Goal: Task Accomplishment & Management: Complete application form

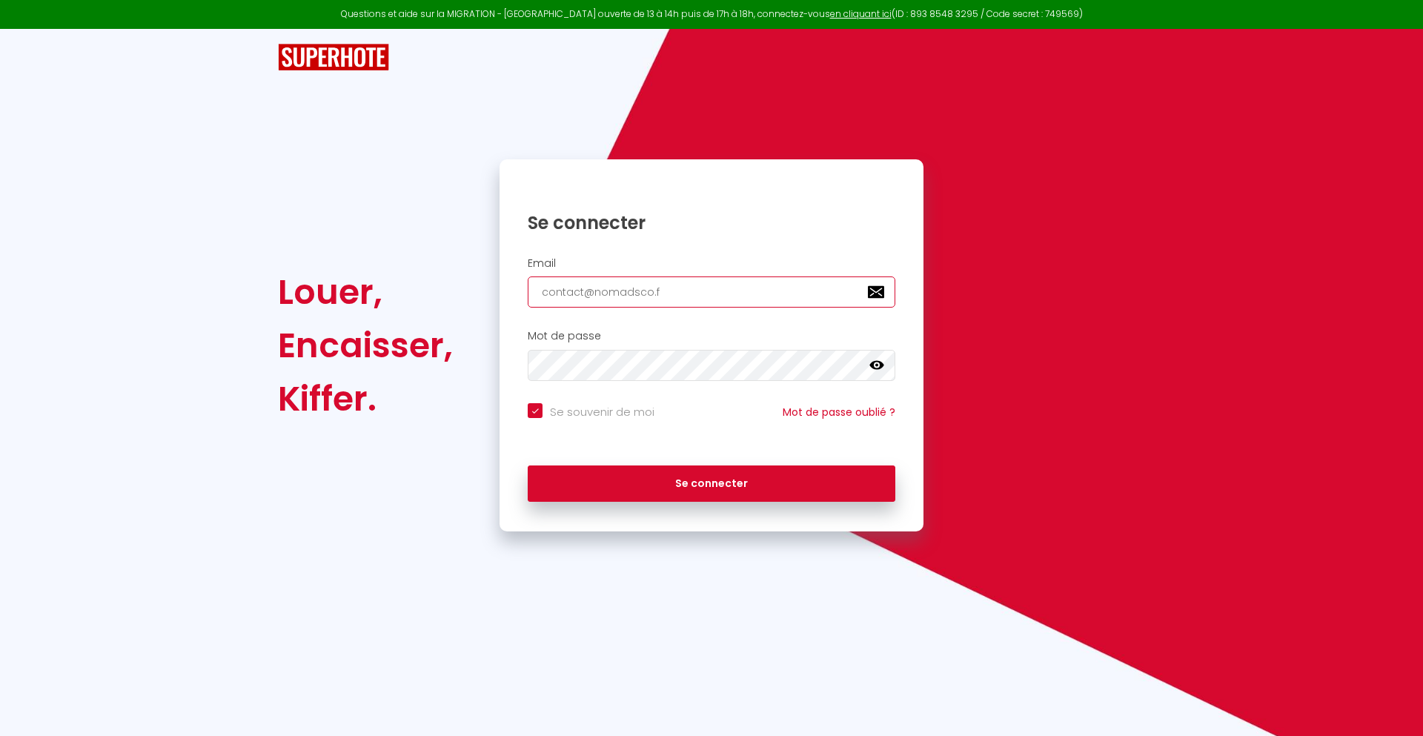
type input "[EMAIL_ADDRESS][DOMAIN_NAME]"
checkbox input "true"
type input "[EMAIL_ADDRESS][DOMAIN_NAME]"
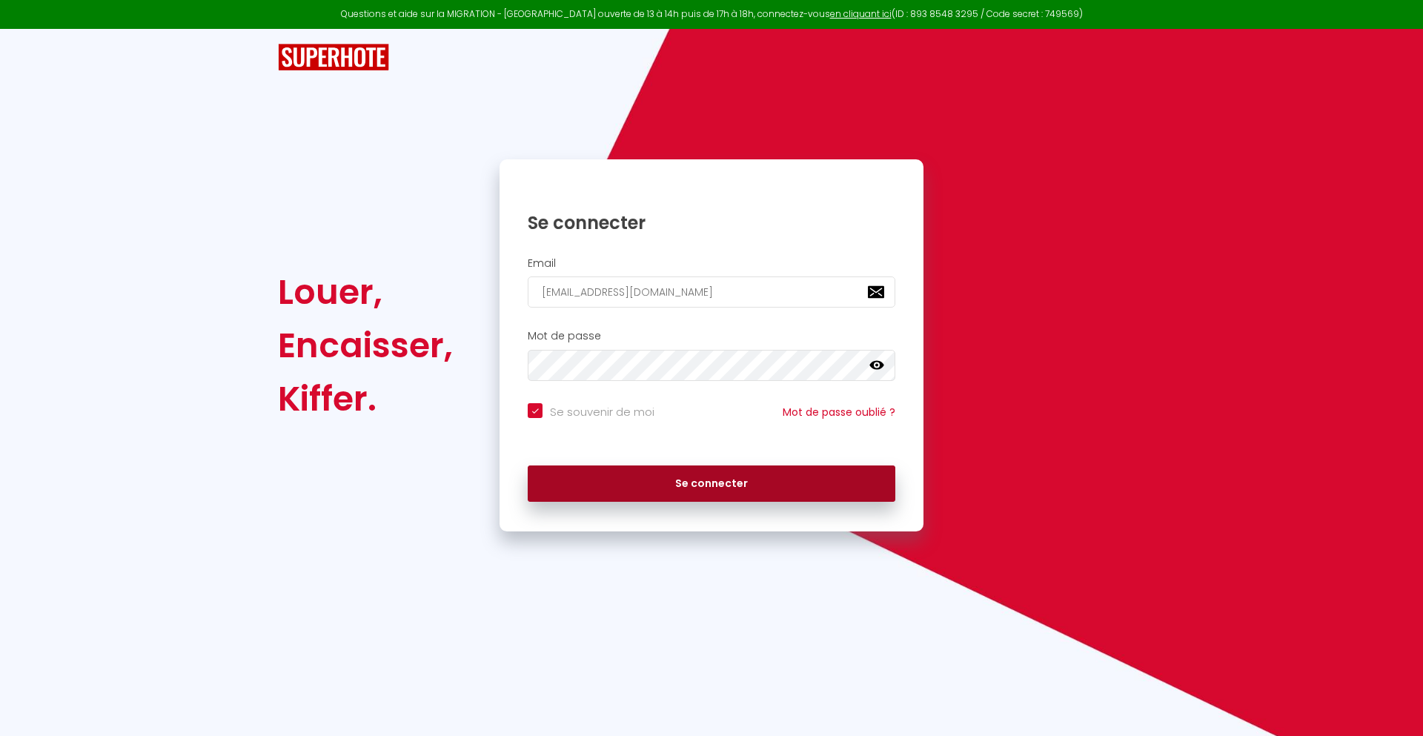
click at [712, 483] on button "Se connecter" at bounding box center [712, 484] width 368 height 37
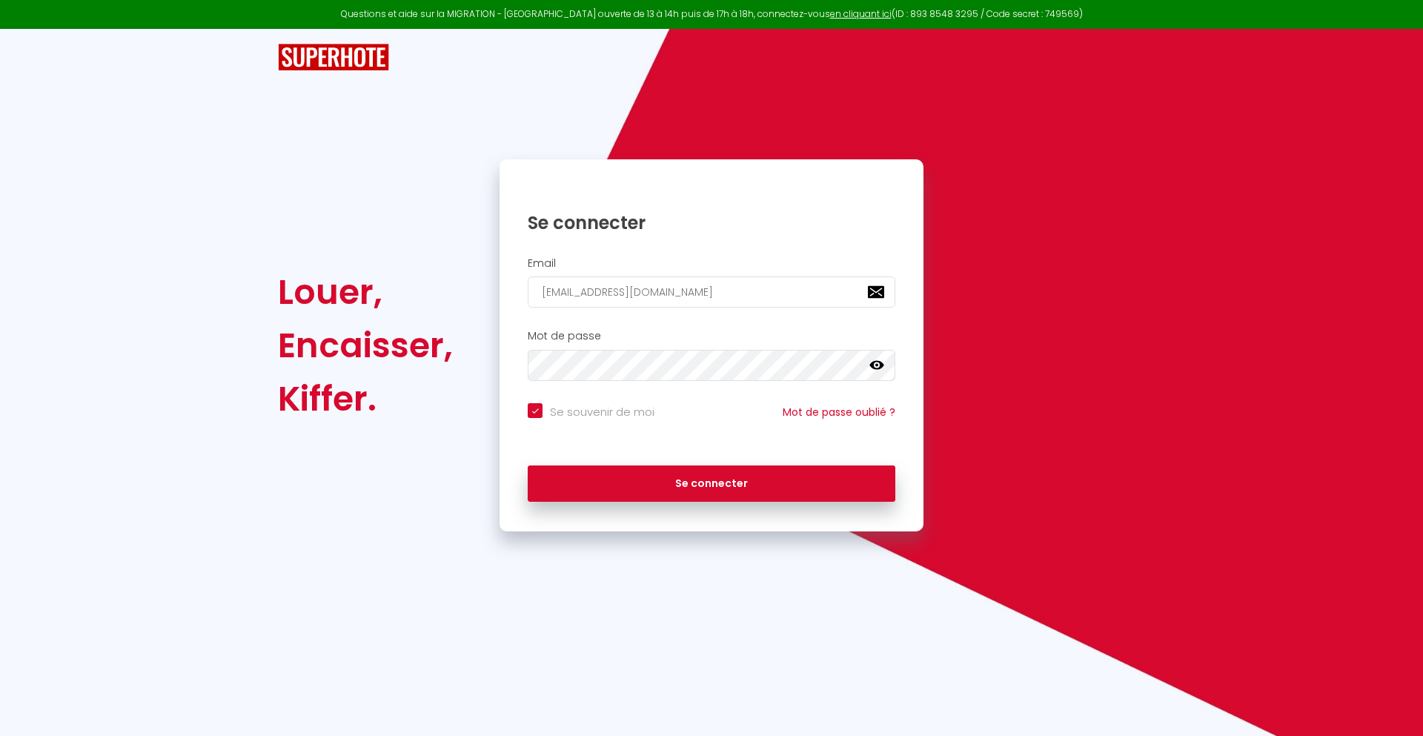
checkbox input "true"
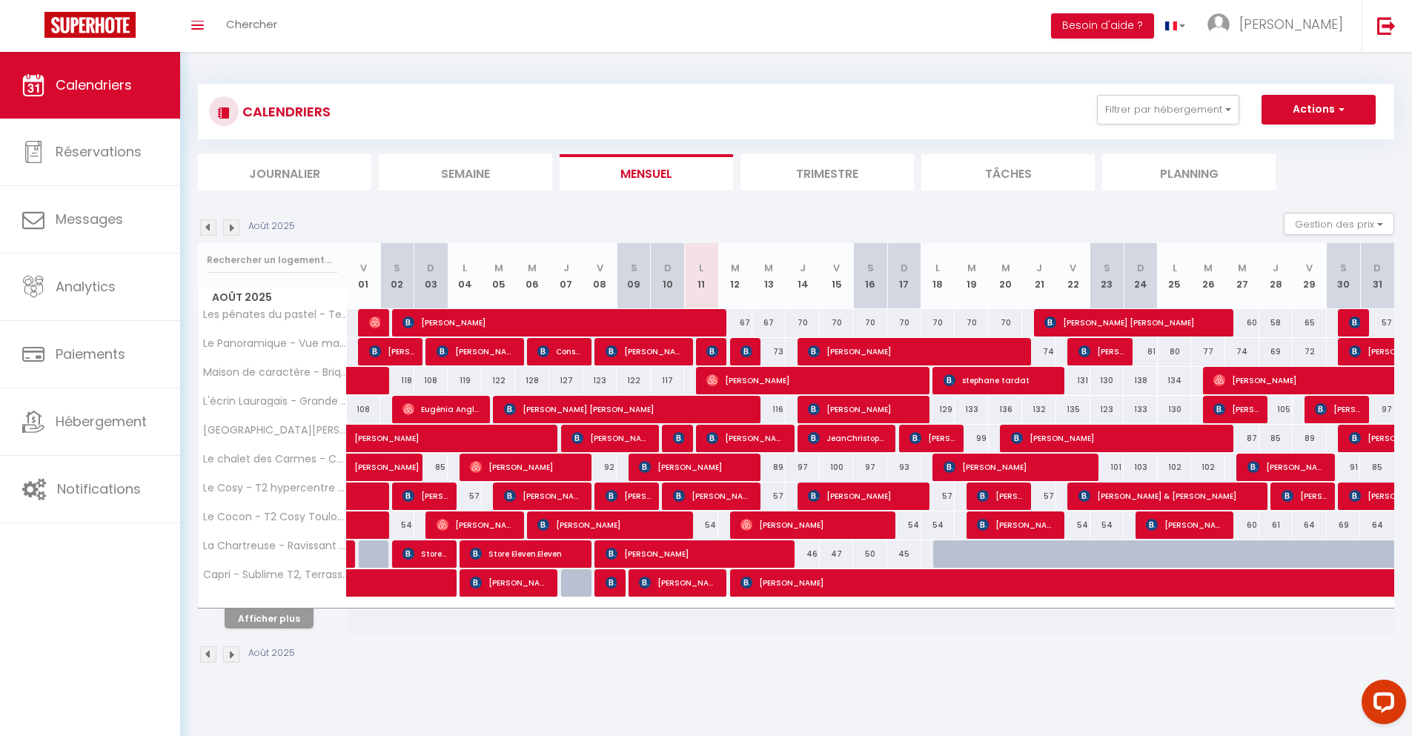
click at [285, 172] on li "Journalier" at bounding box center [284, 172] width 173 height 36
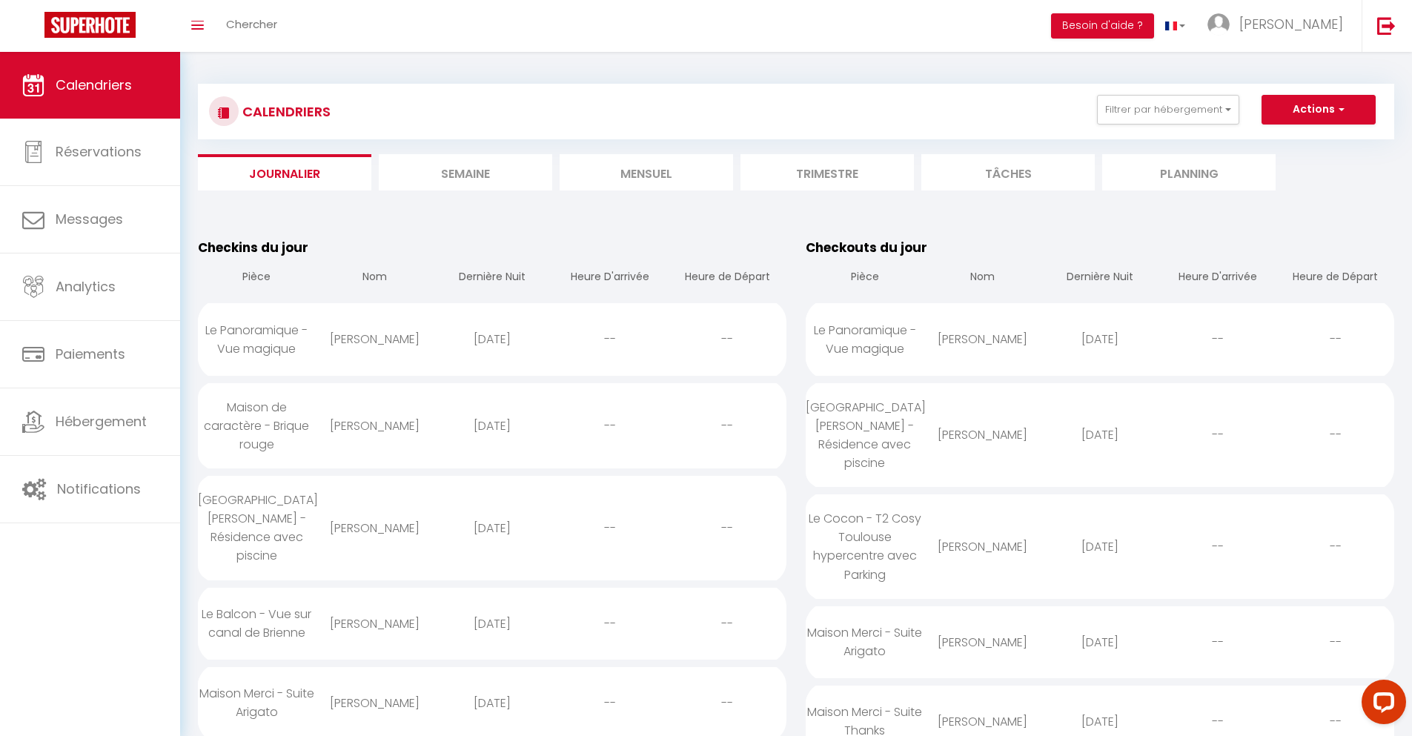
scroll to position [1439, 0]
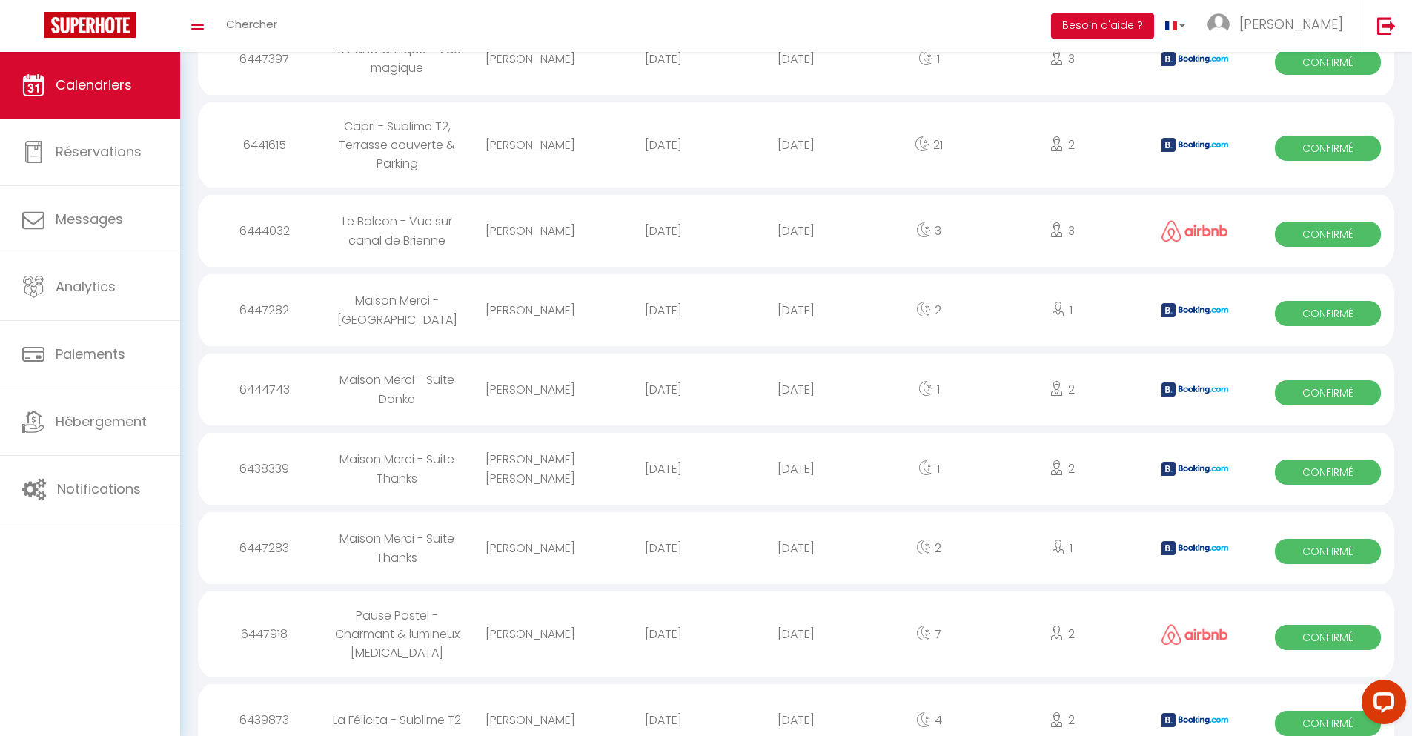
select select "0"
select select "1"
select select
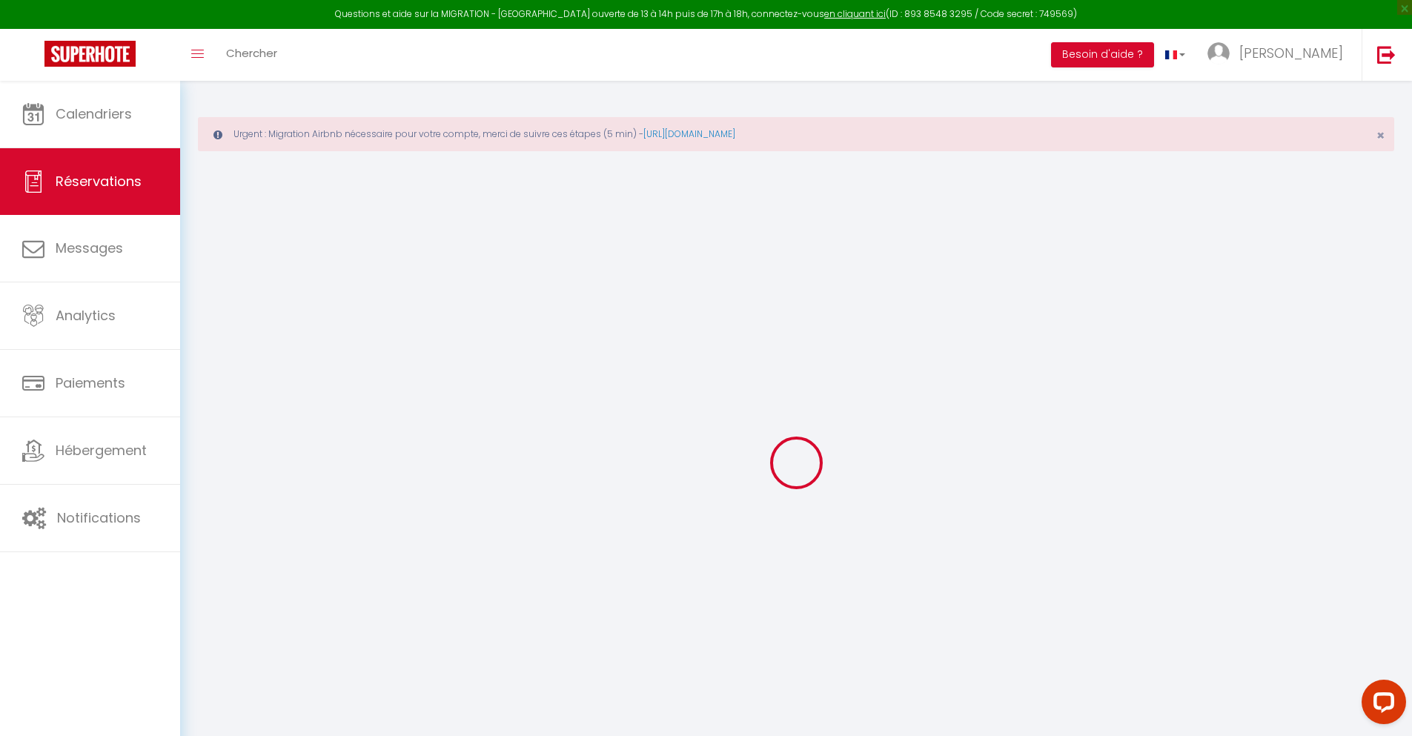
type input "[PERSON_NAME]"
type input "Weemid"
type input "[EMAIL_ADDRESS][DOMAIN_NAME]"
type input "[PHONE_NUMBER]"
type input "."
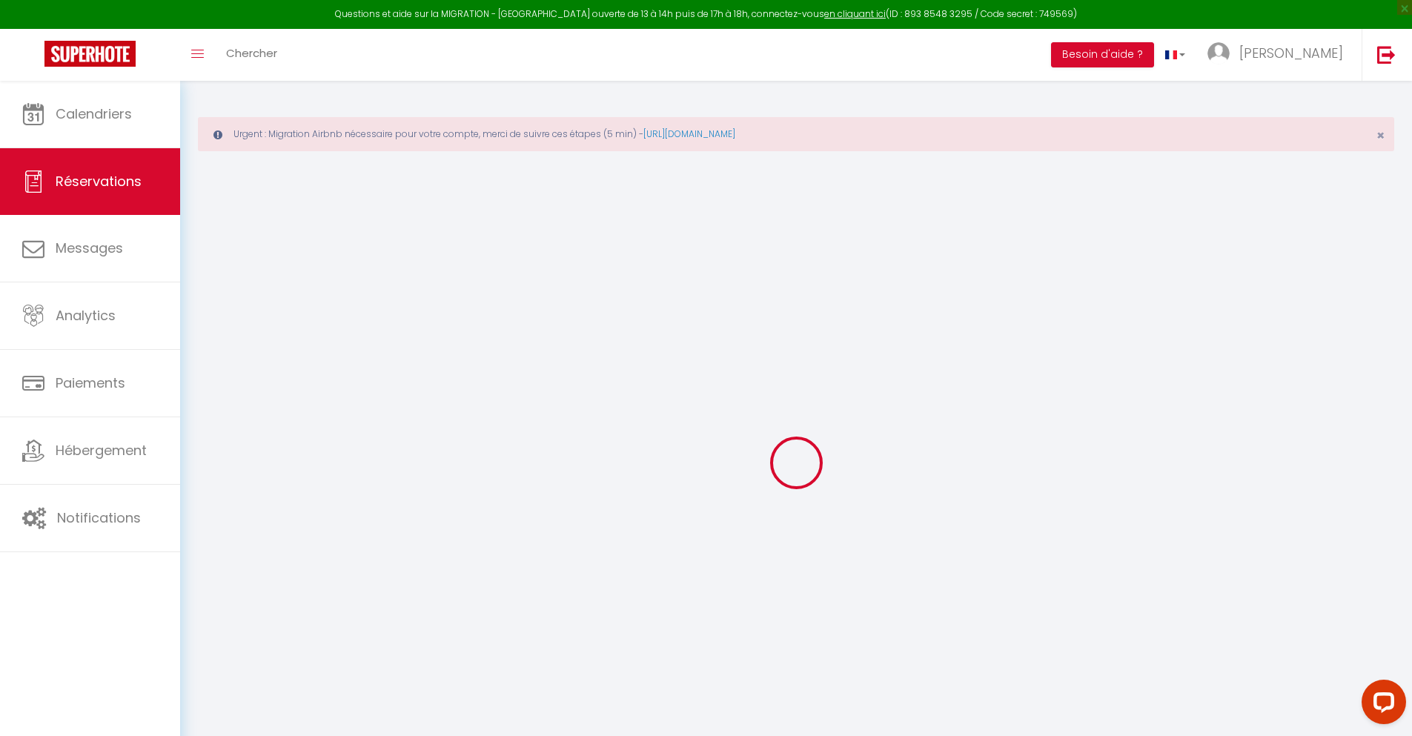
select select "FR"
type input "18.26"
type input "1.5699999999999998"
select select "23165"
select select "1"
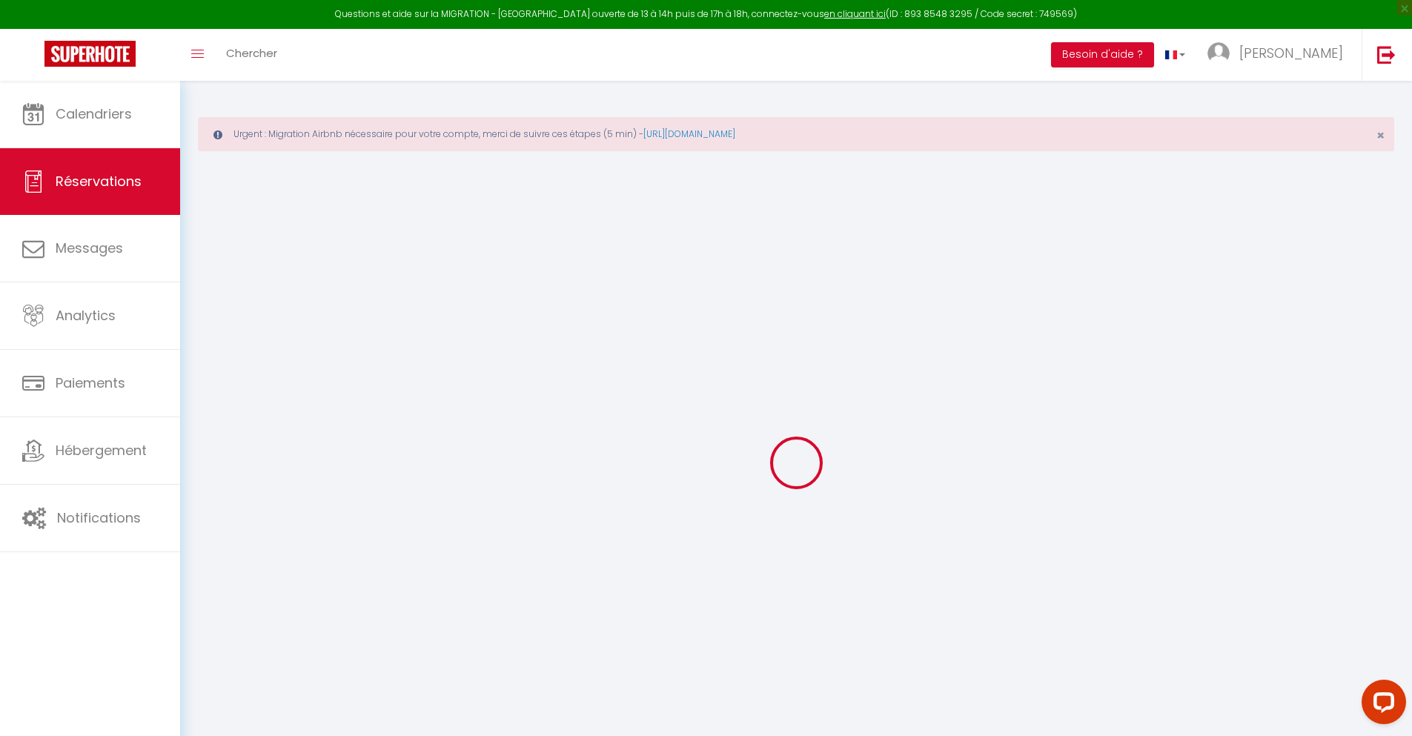
select select
type input "3"
type input "1"
select select "12"
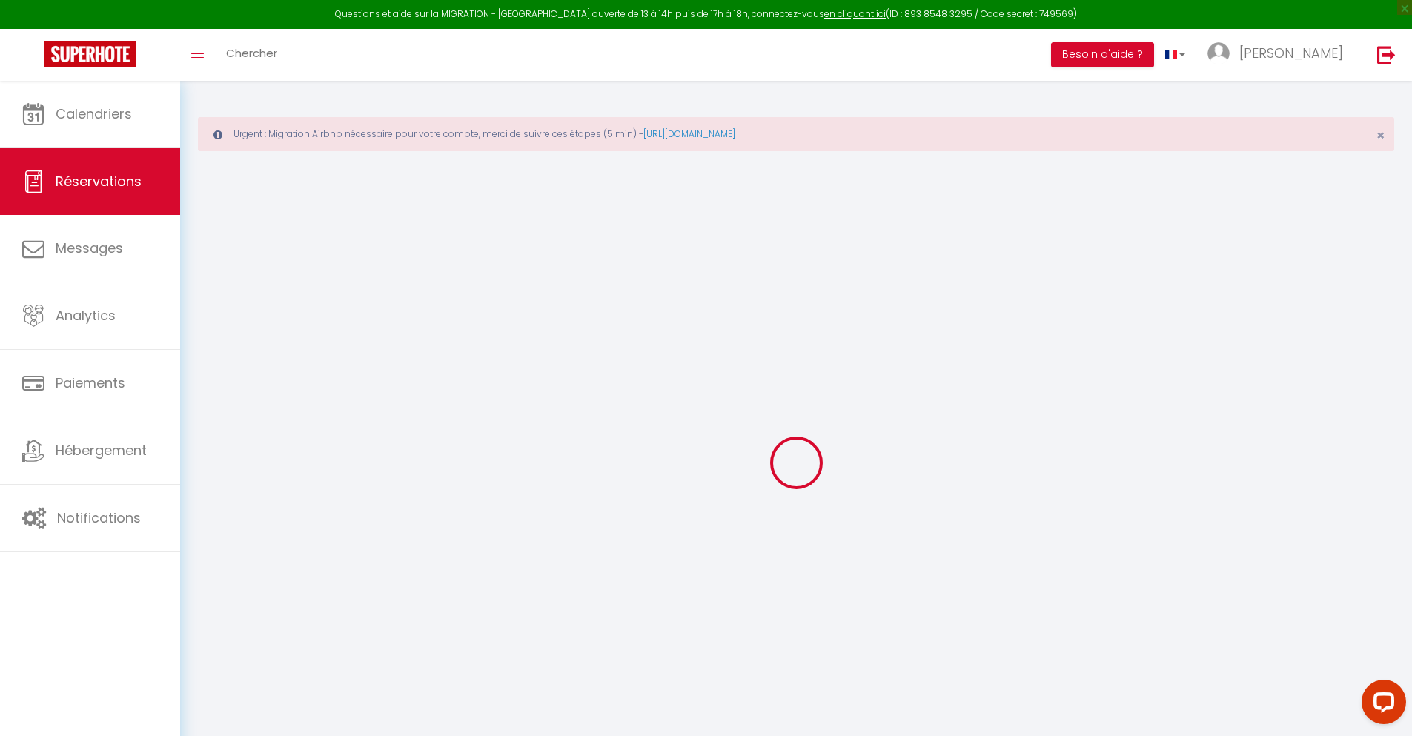
select select
type input "77.4"
checkbox input "false"
type input "0"
select select "2"
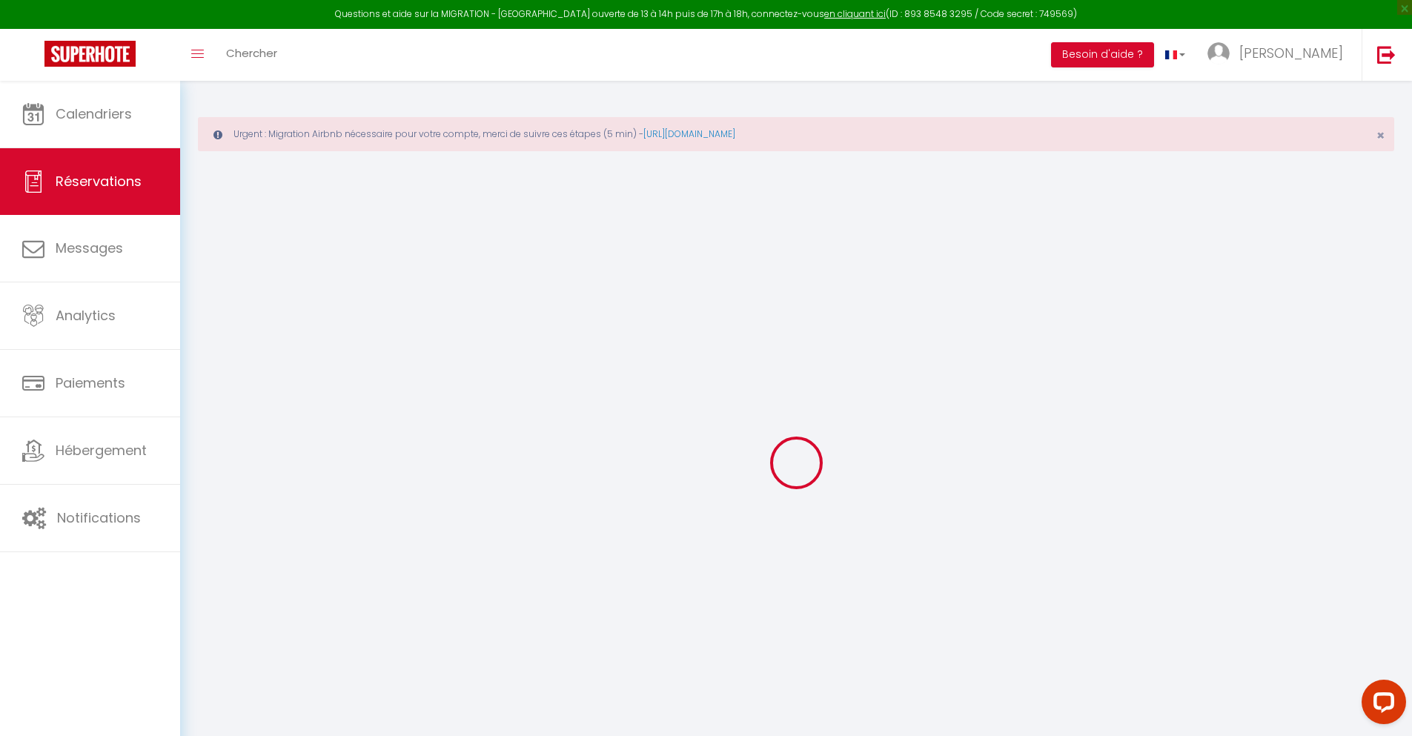
type input "25"
type input "0"
select select
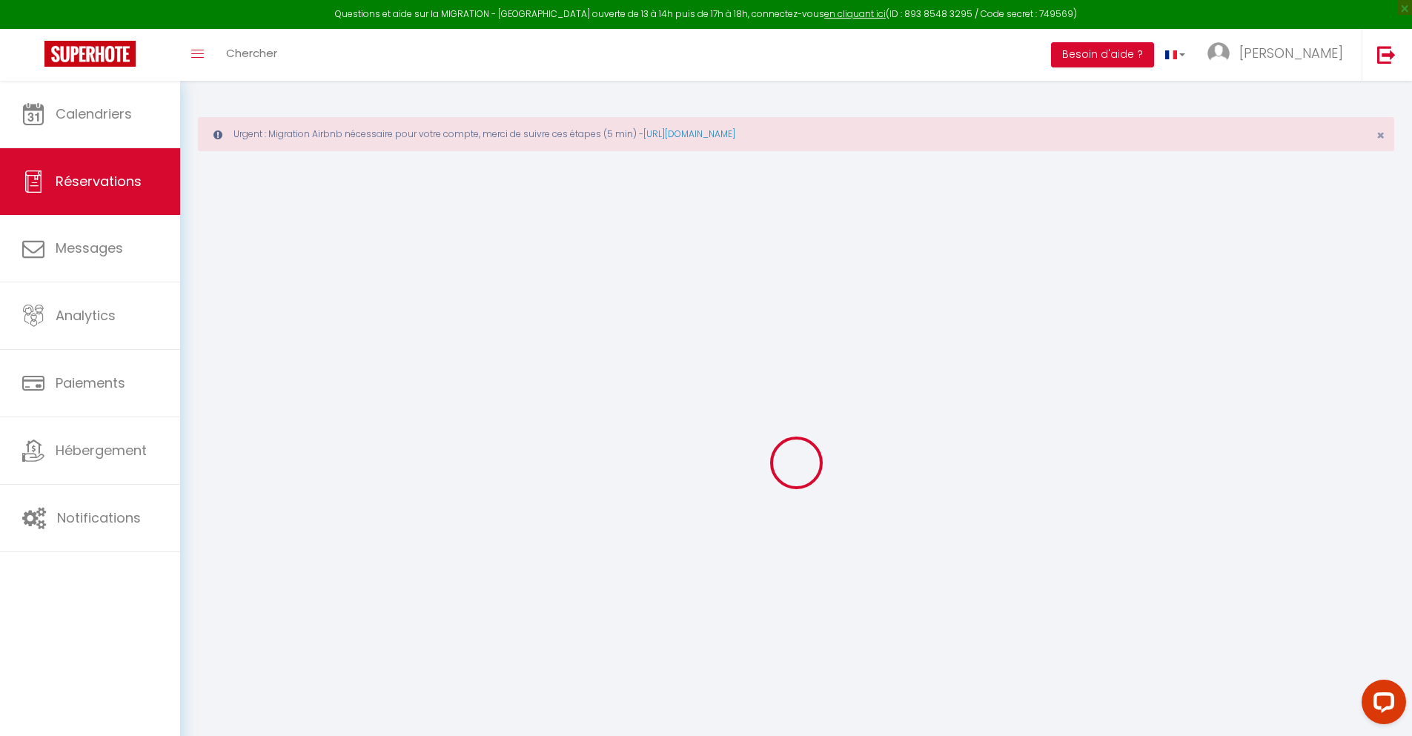
select select "14"
checkbox input "false"
select select
checkbox input "false"
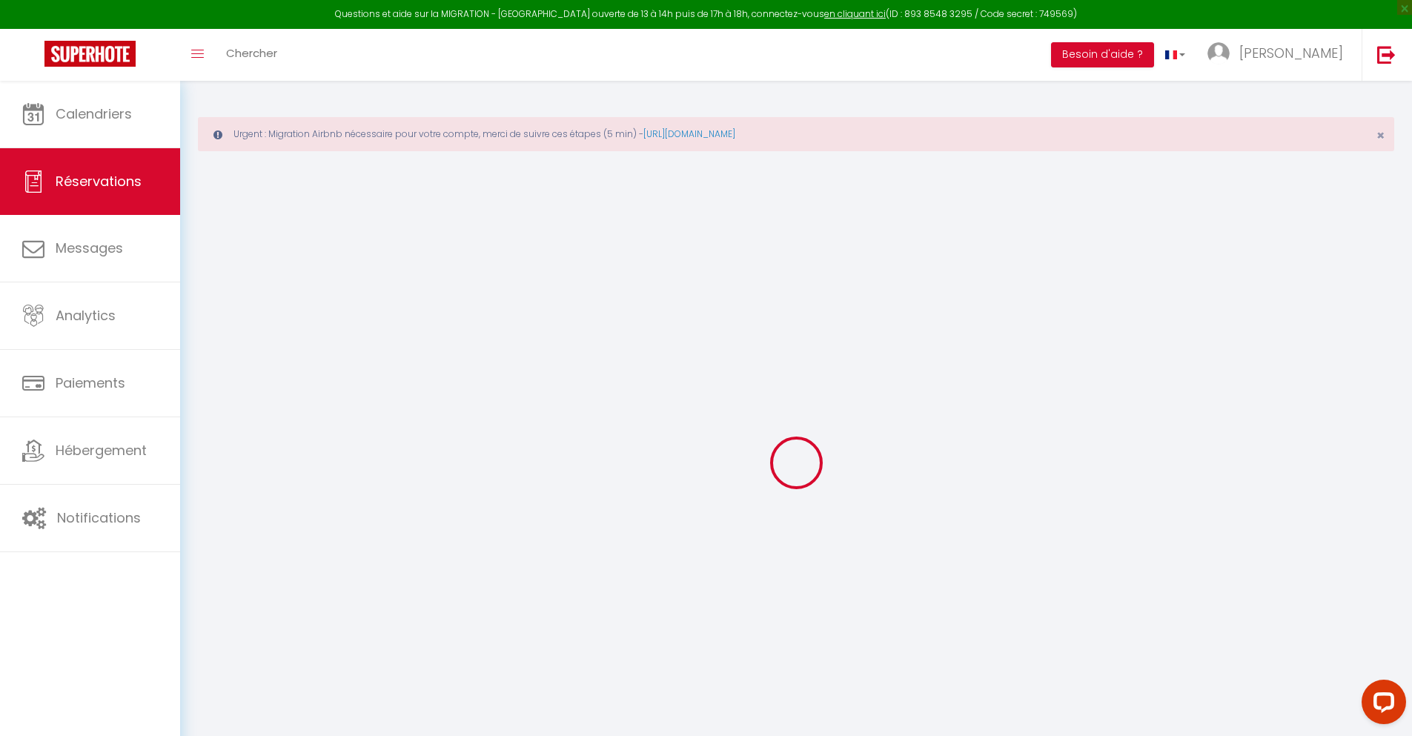
select select
checkbox input "false"
type textarea "** THIS RESERVATION HAS BEEN PRE-PAID ** BOOKING NOTE : Payment charge is EUR 1…"
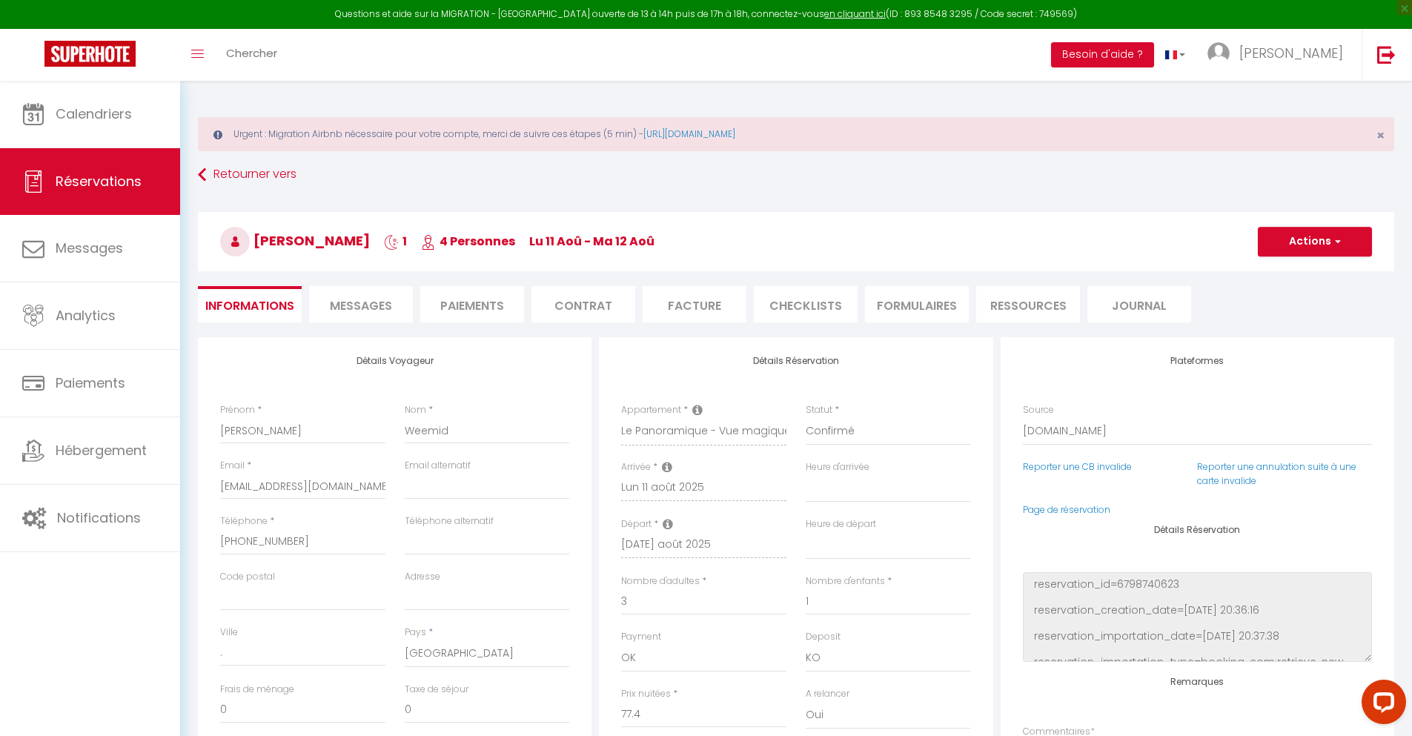
type input "30"
type input "5.07"
select select
checkbox input "false"
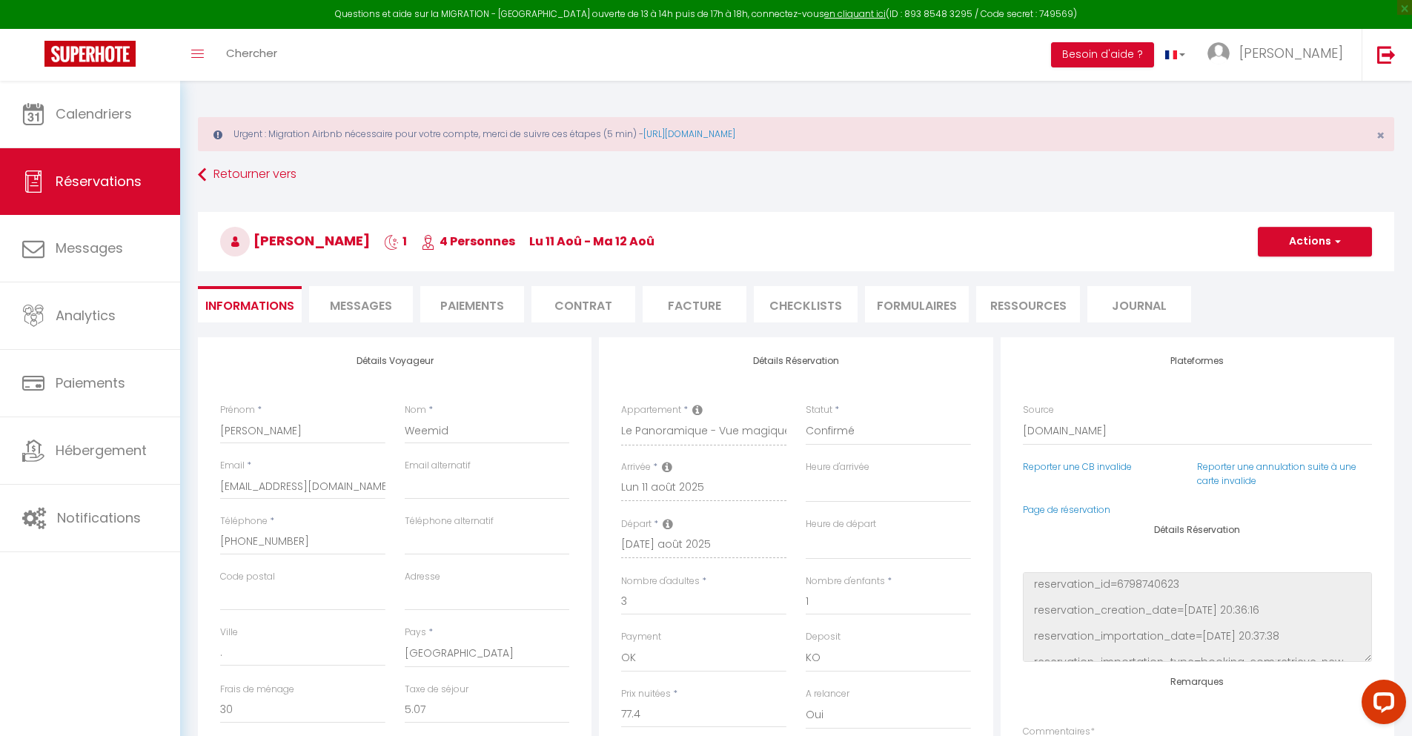
select select
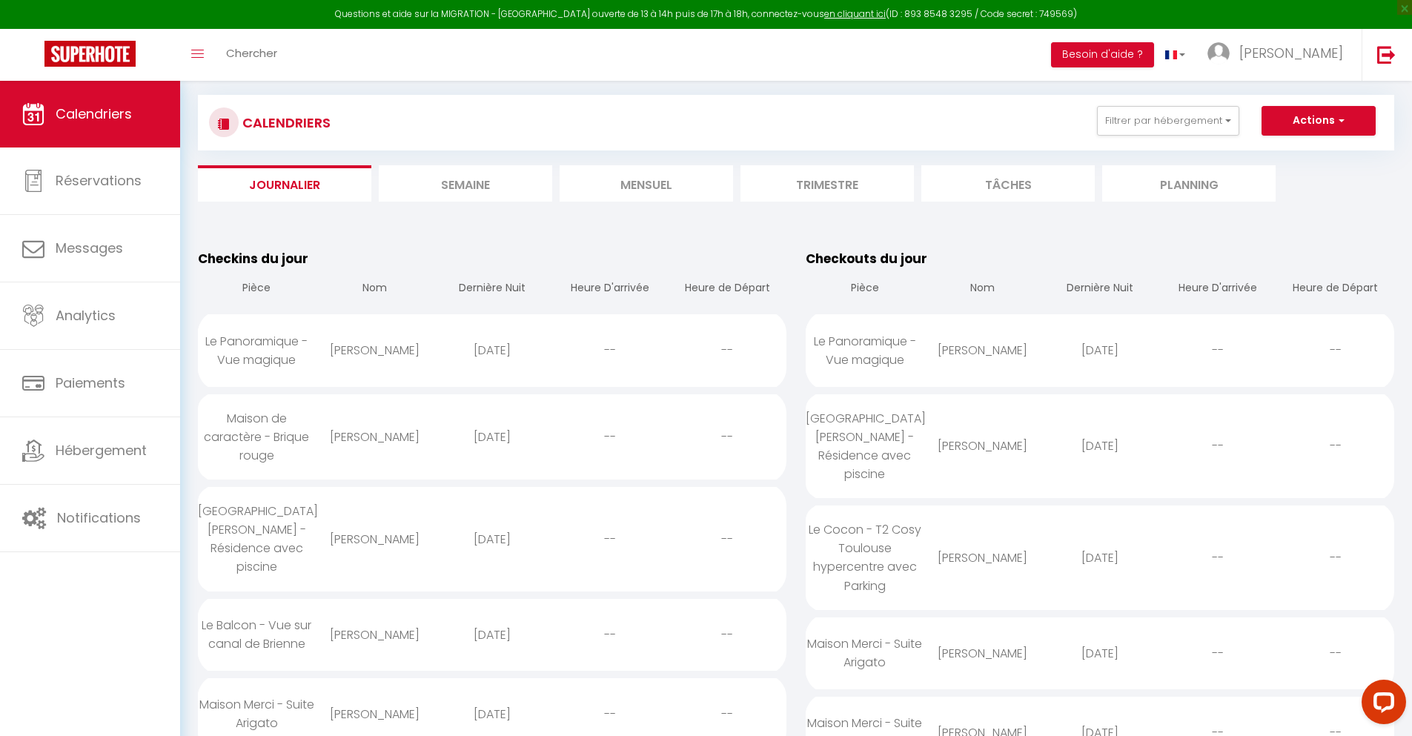
scroll to position [1610, 0]
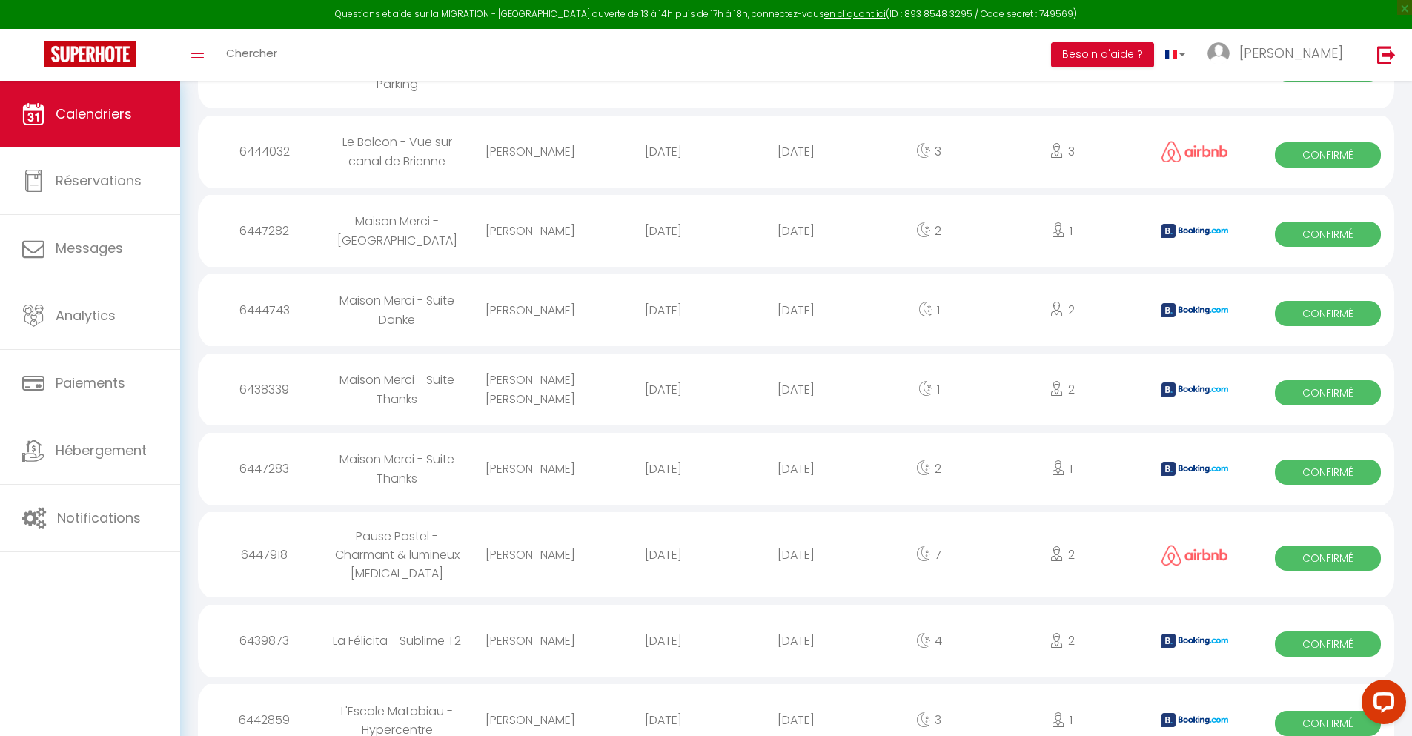
select select "0"
select select "1"
select select
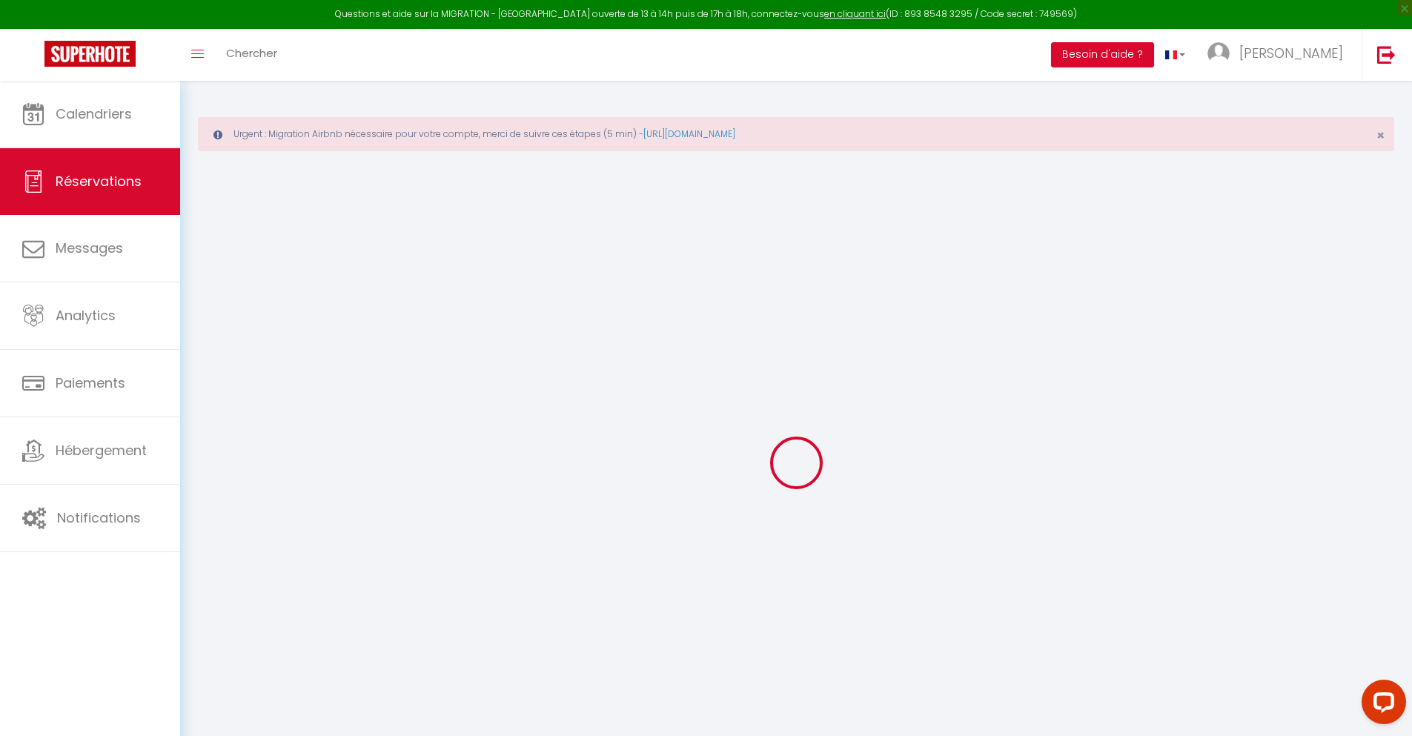
select select
checkbox input "false"
select select
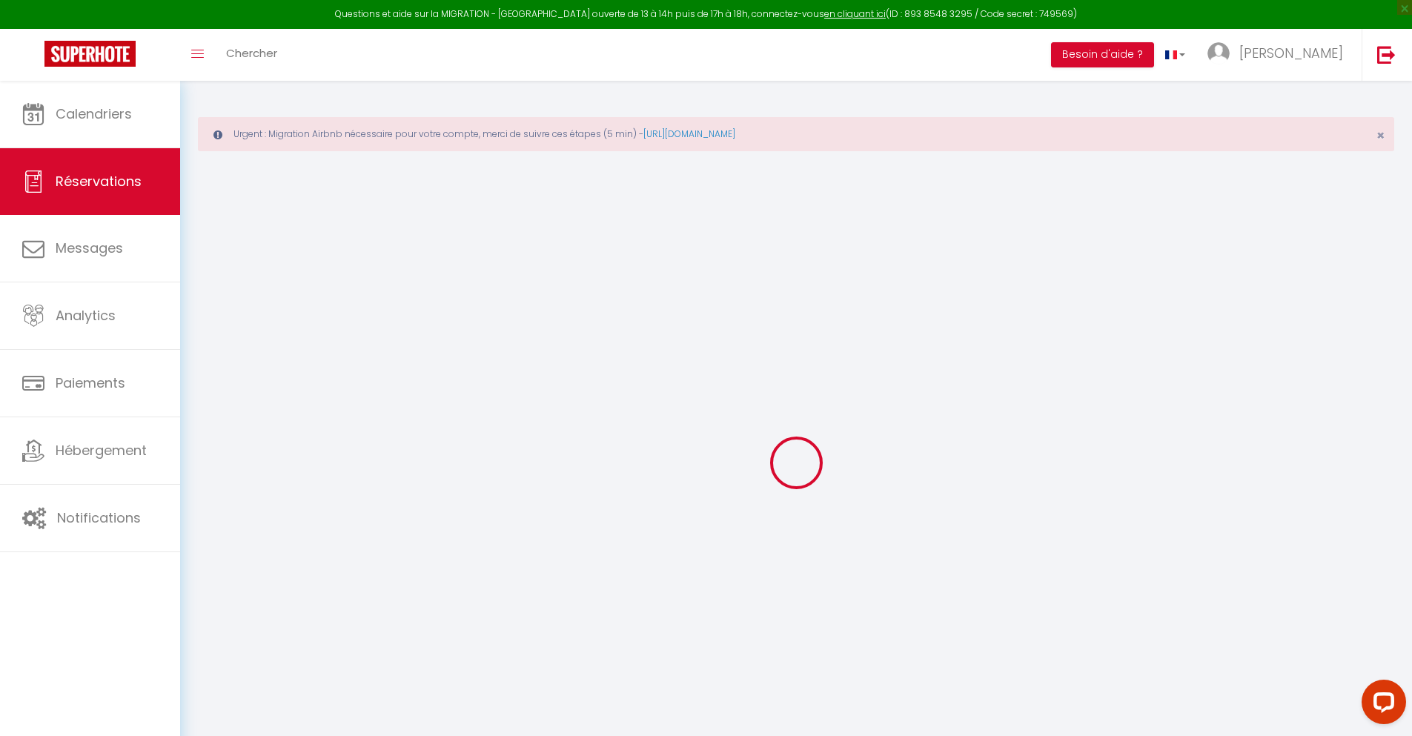
checkbox input "false"
type textarea "** THIS RESERVATION HAS BEEN PRE-PAID ** BOOKING NOTE : Payment charge is EUR 1…"
type input "42"
type input "81.73"
select select
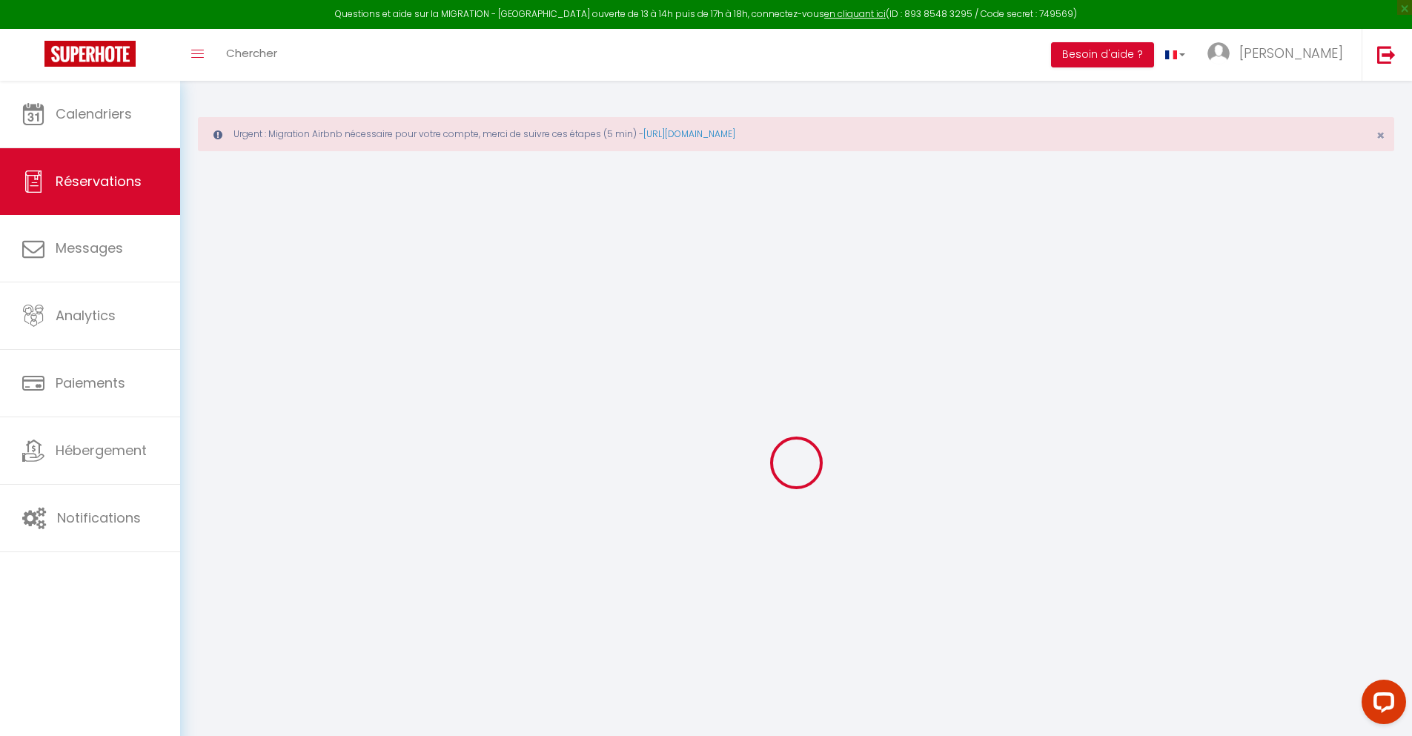
select select
checkbox input "false"
select select
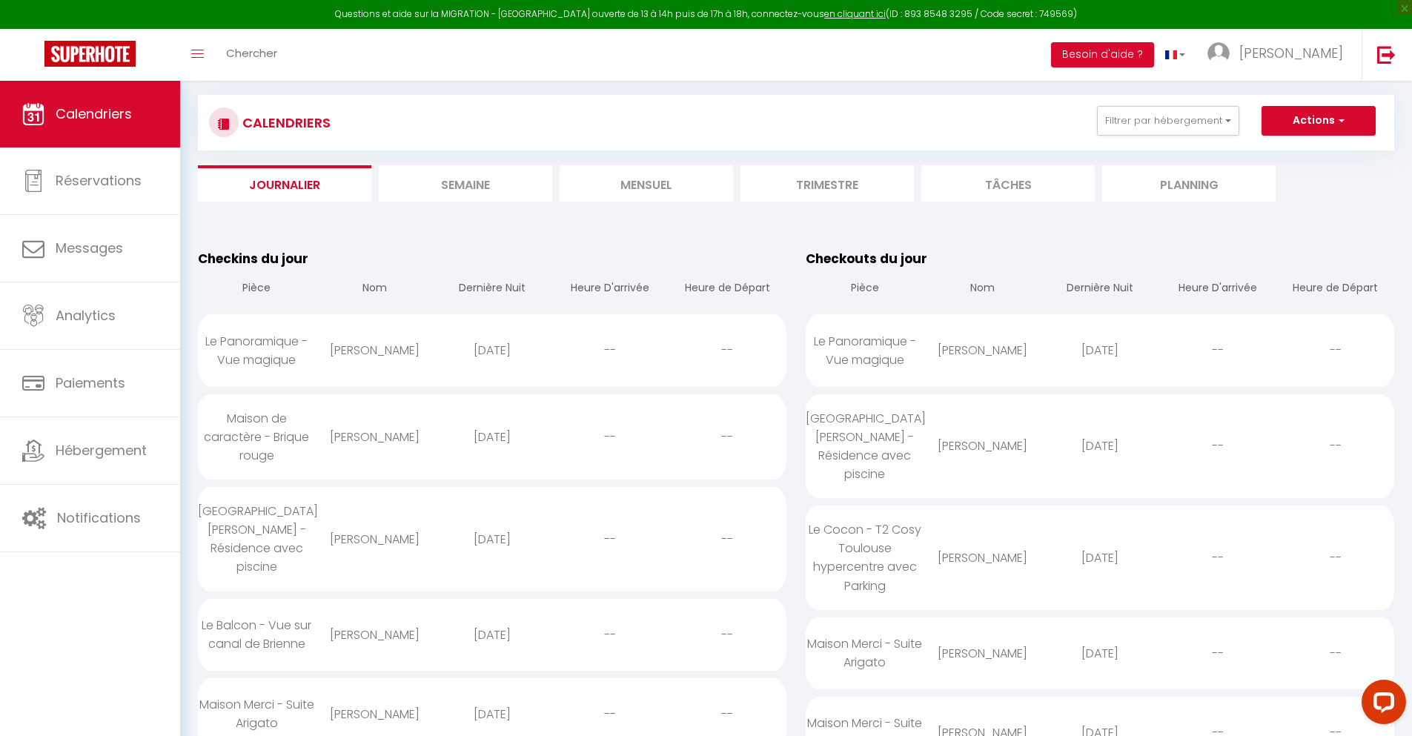
scroll to position [1704, 0]
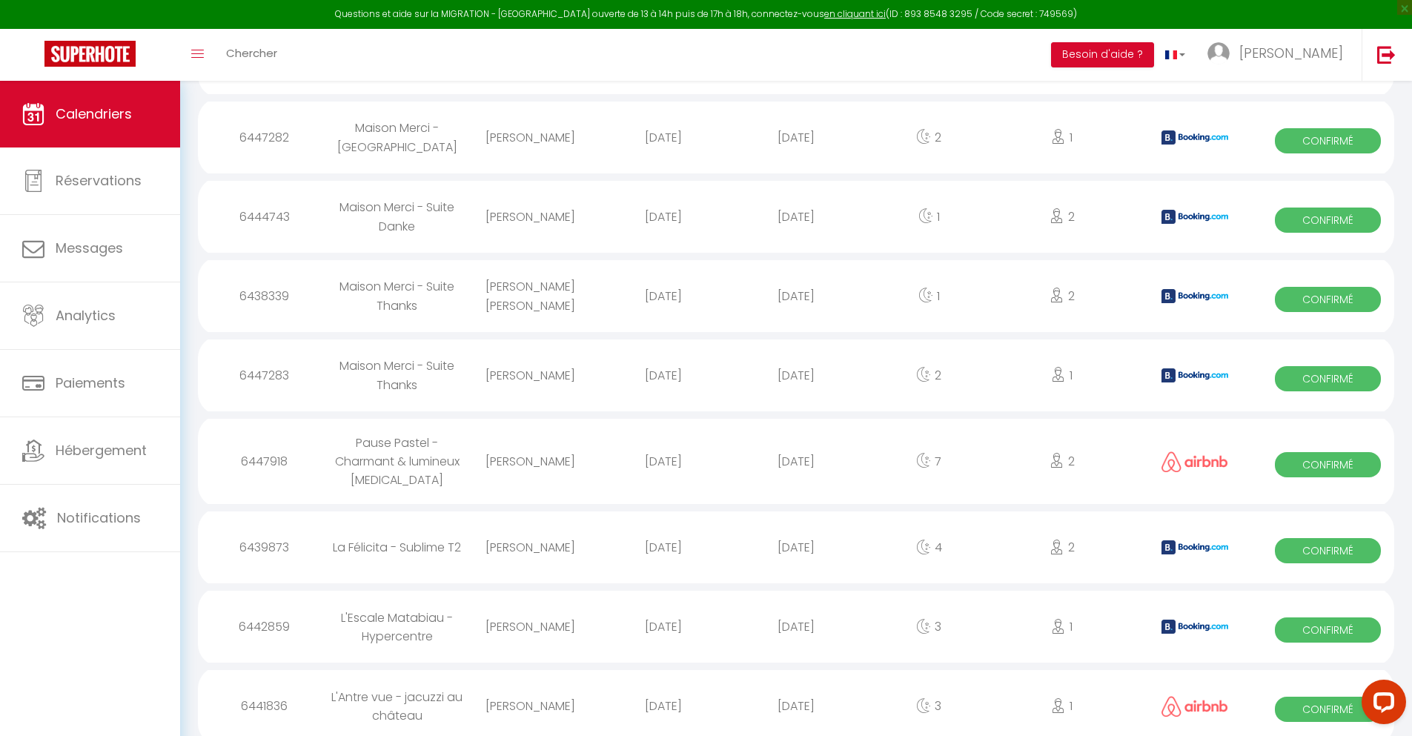
select select "0"
select select "1"
select select
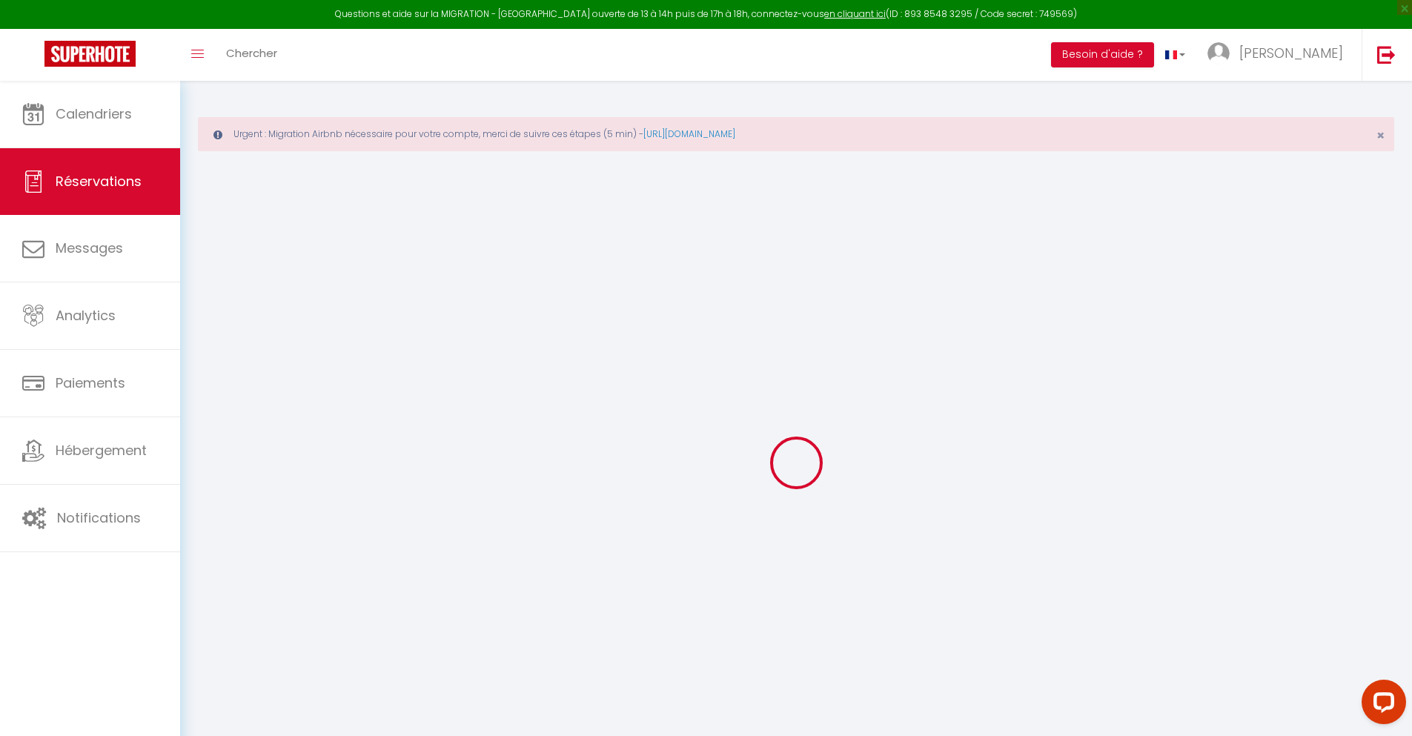
select select
checkbox input "false"
select select
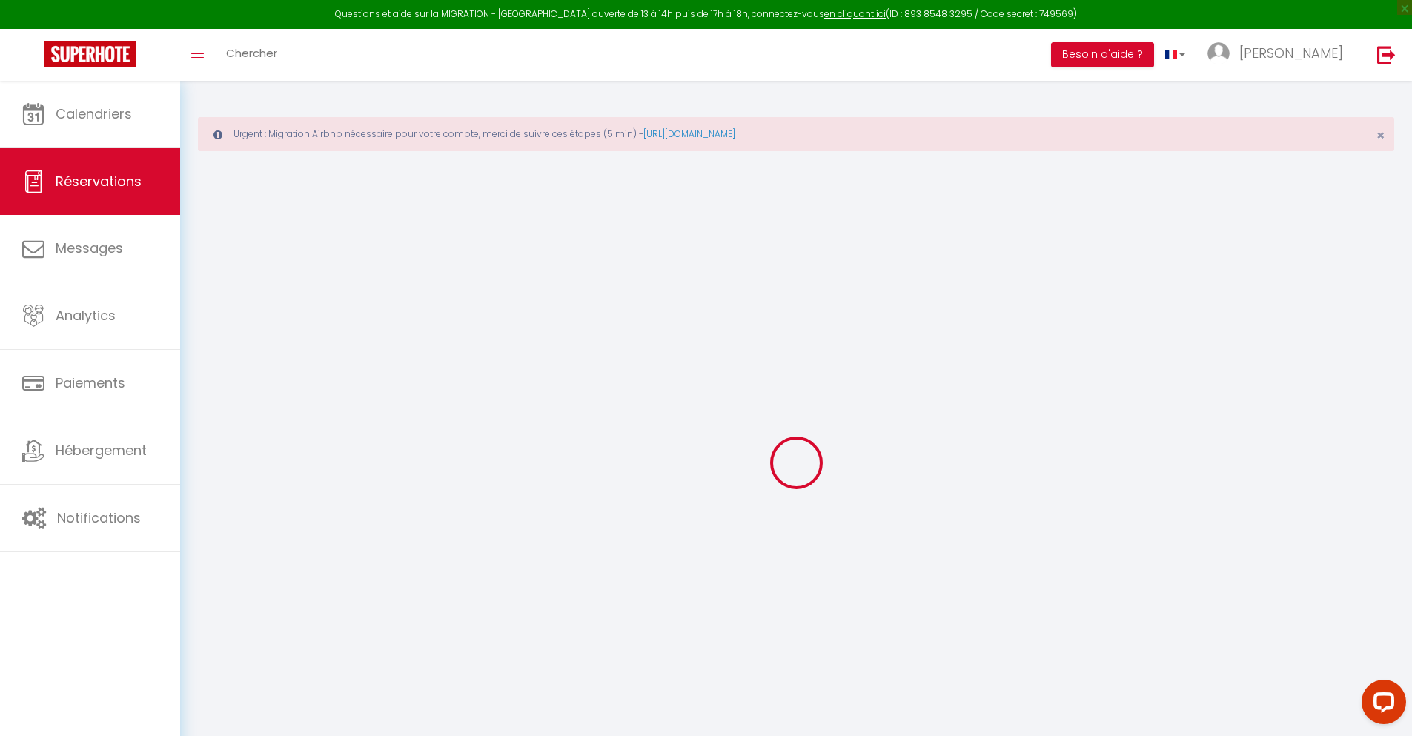
select select
checkbox input "false"
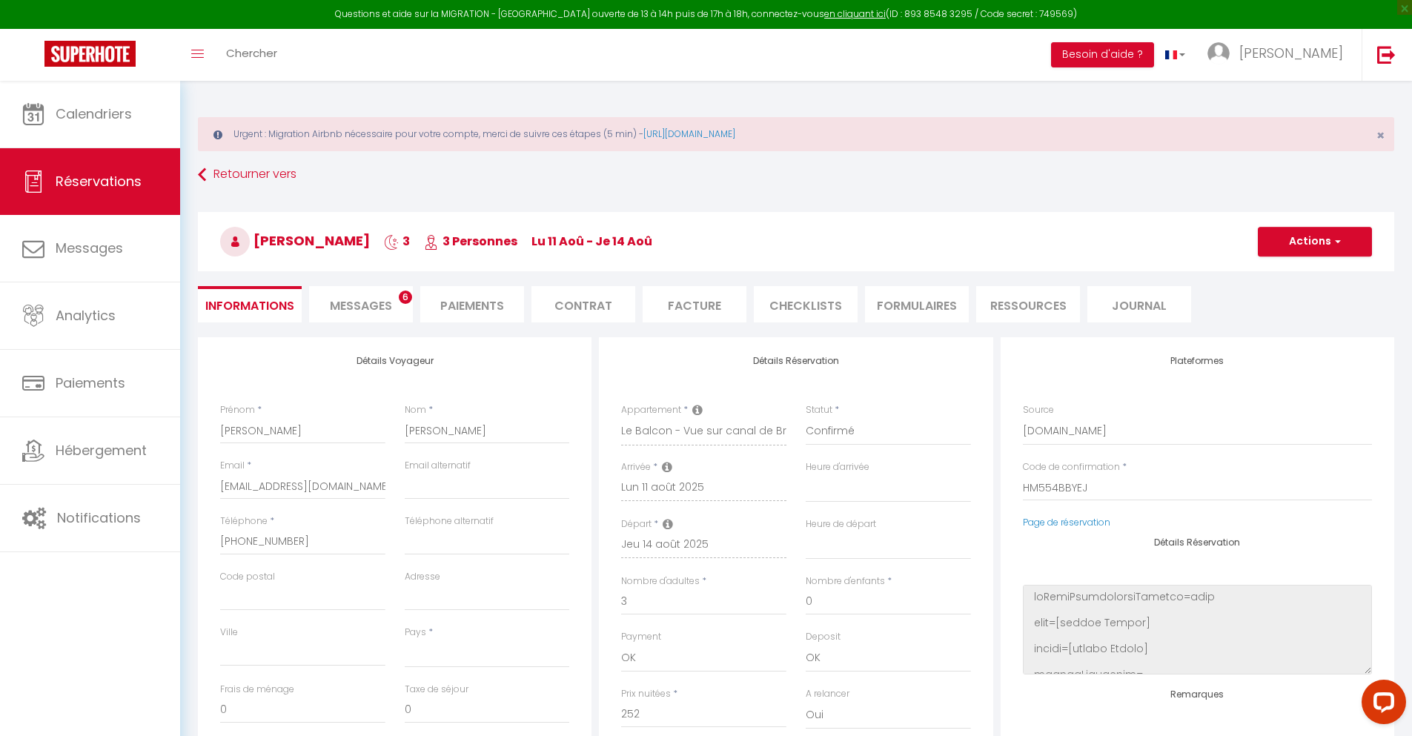
select select
type input "55"
type input "18.14"
select select
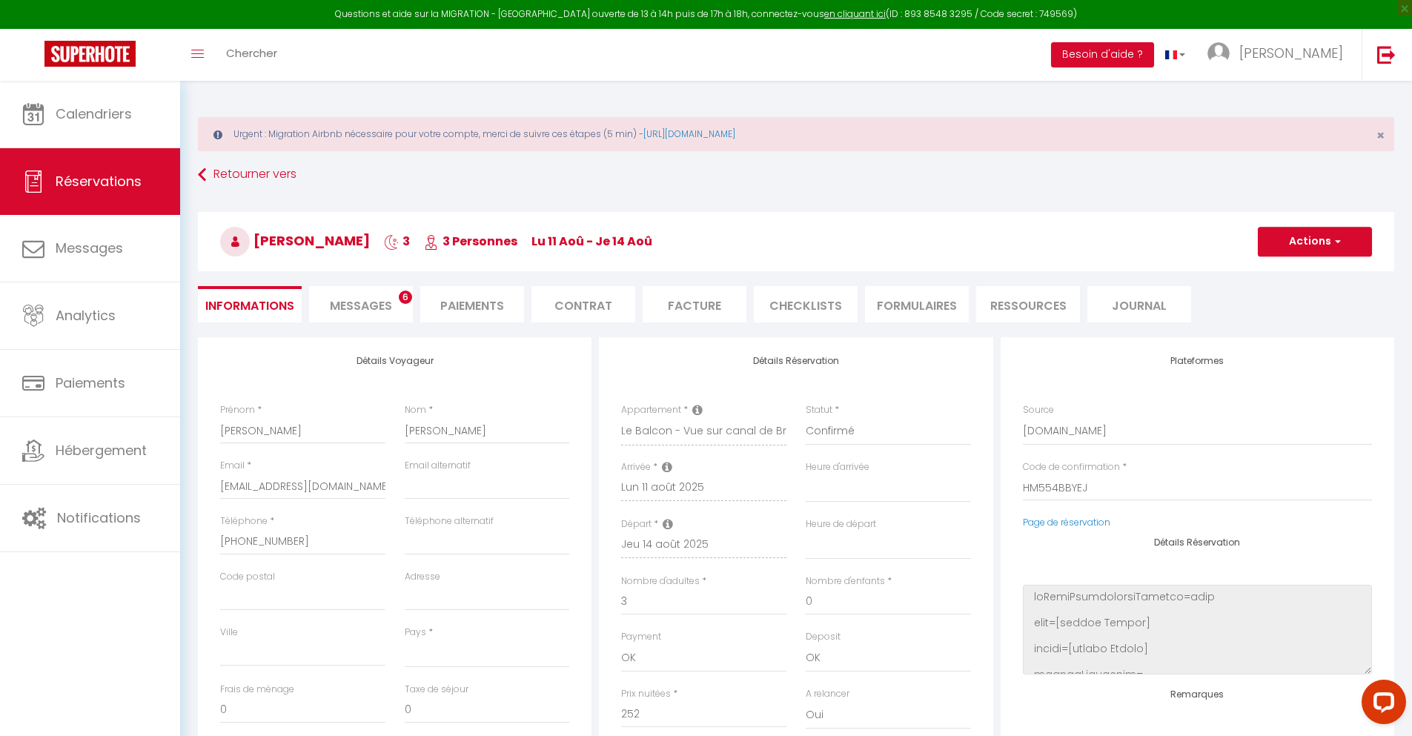
checkbox input "false"
select select
checkbox input "false"
select select
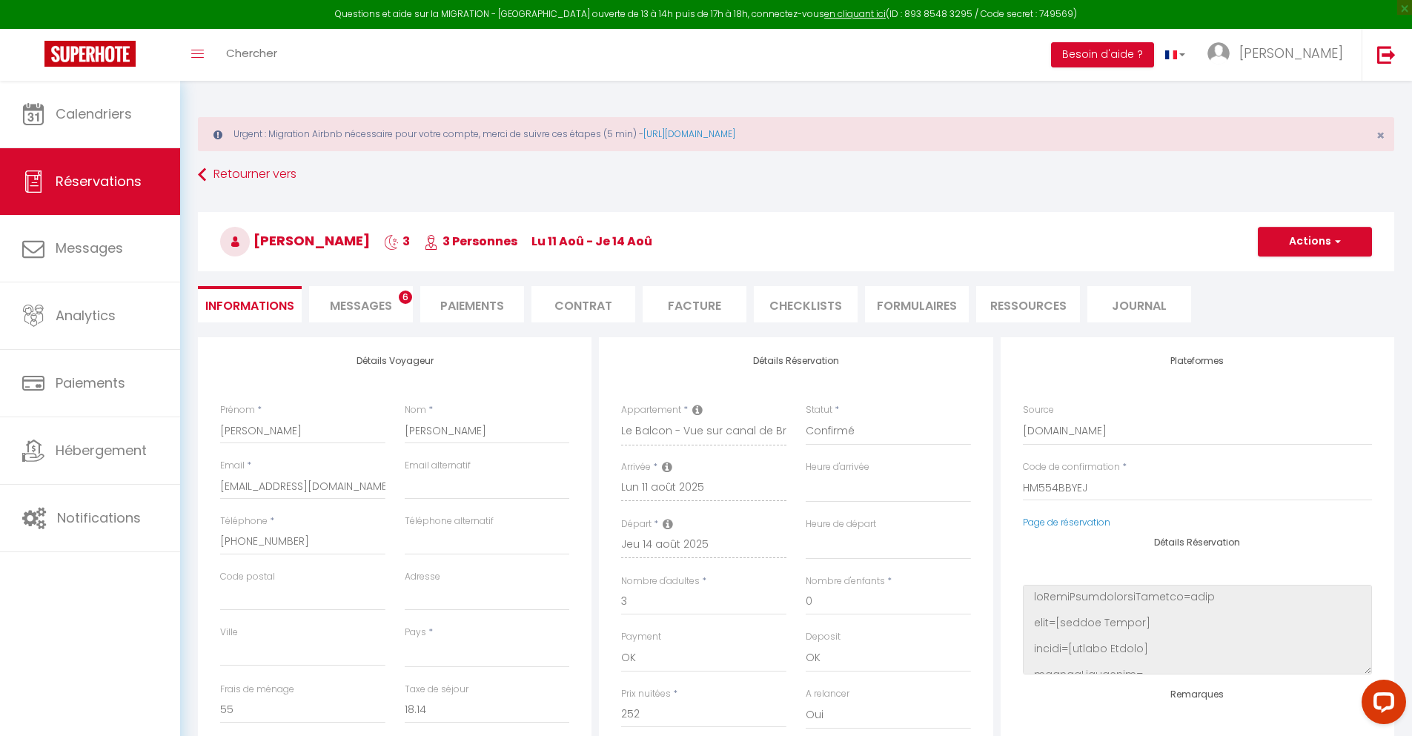
scroll to position [81, 0]
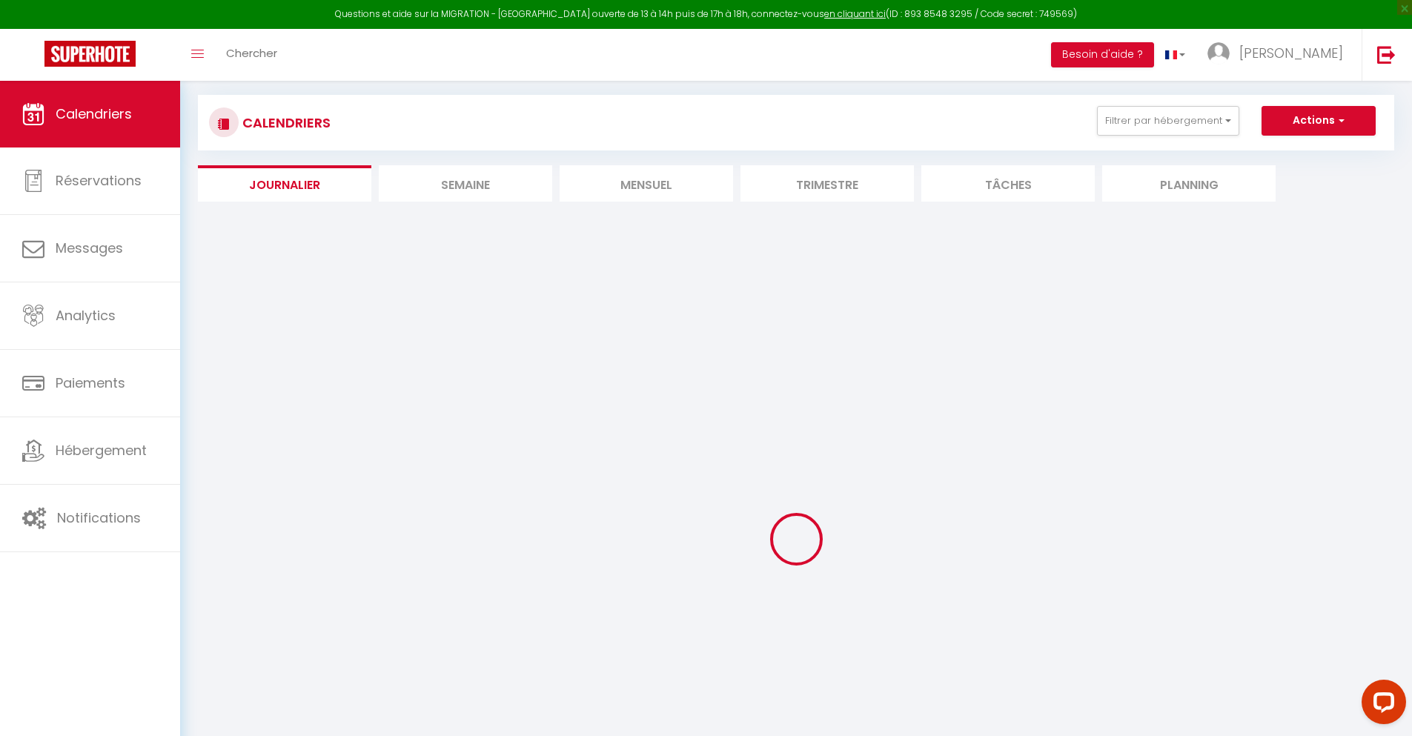
select select
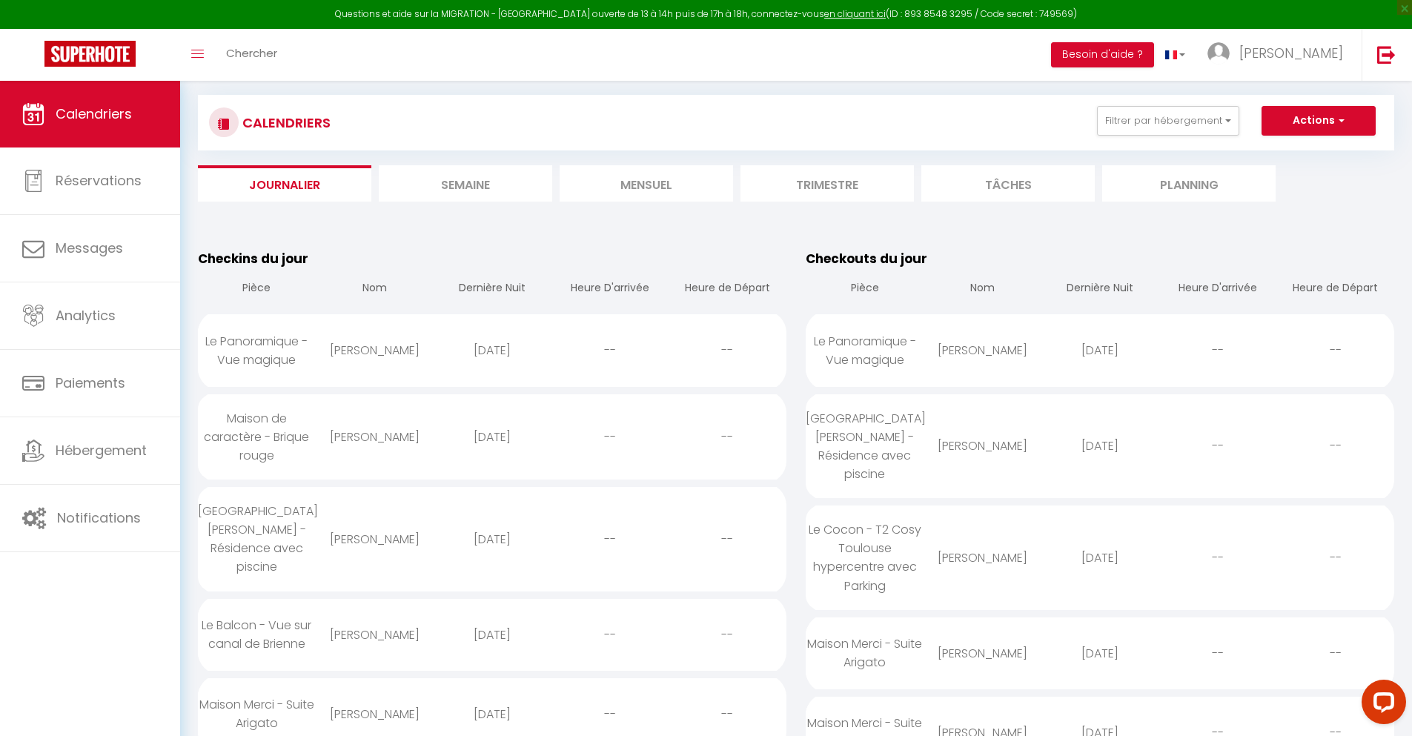
scroll to position [1783, 0]
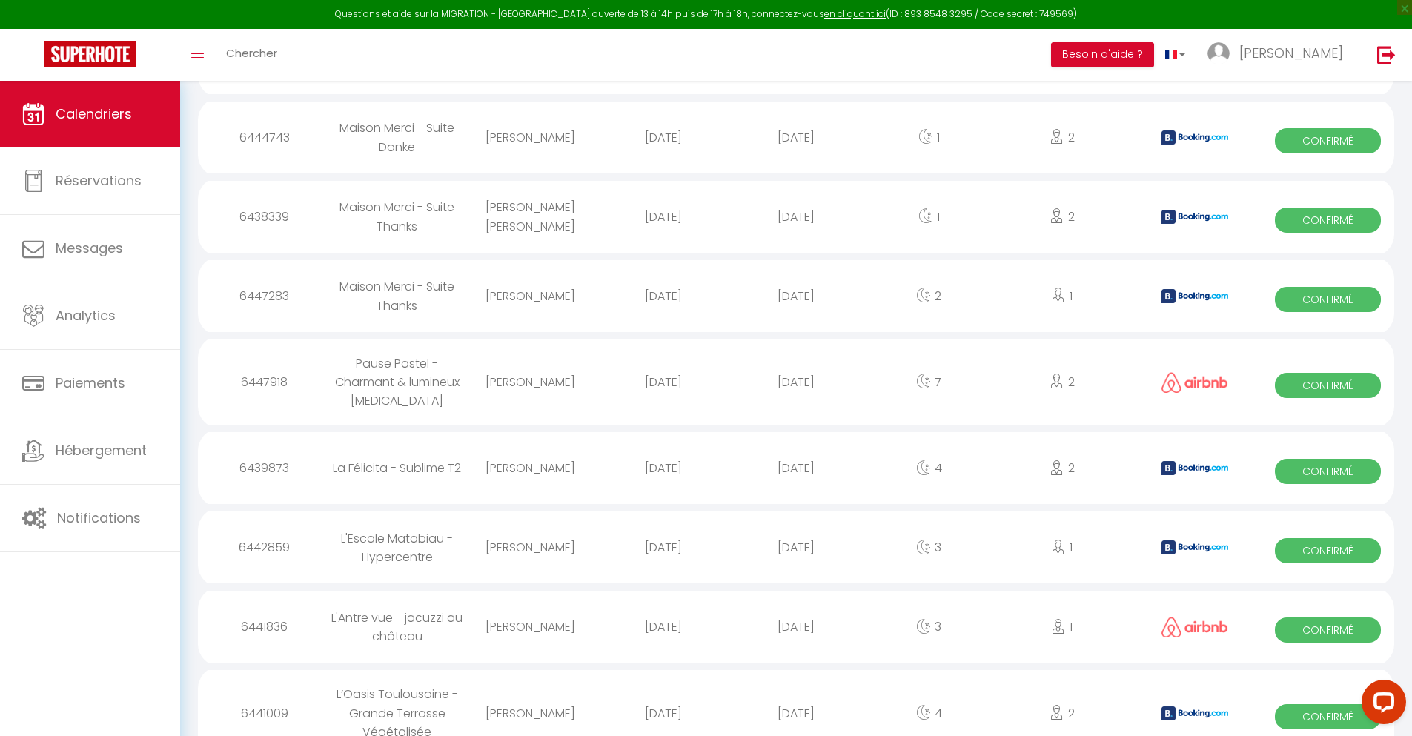
select select "0"
select select "1"
select select
